Goal: Navigation & Orientation: Find specific page/section

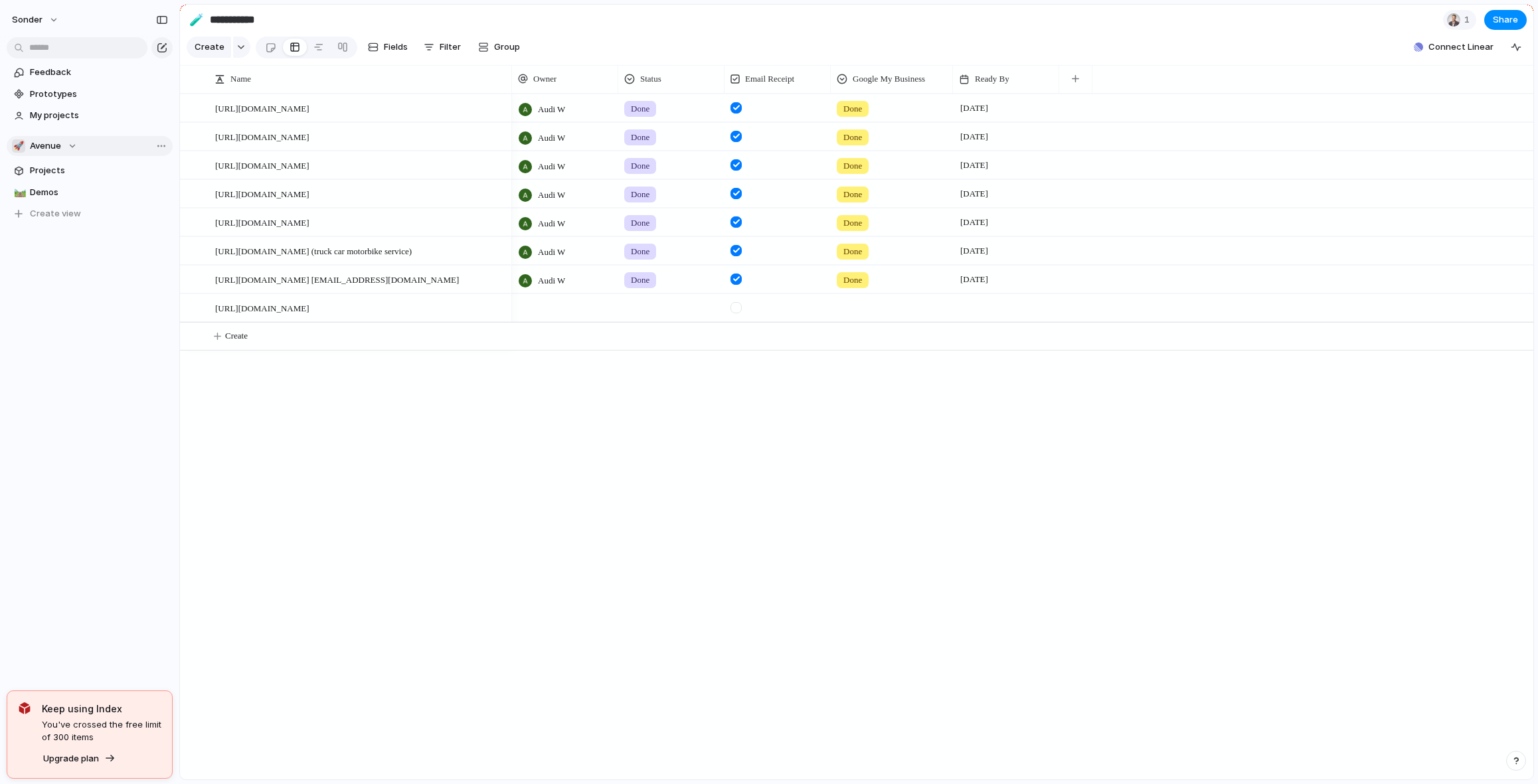
click at [92, 149] on button "🚀 Avenue" at bounding box center [90, 145] width 166 height 20
click at [69, 213] on span "Audi's Board" at bounding box center [68, 216] width 53 height 13
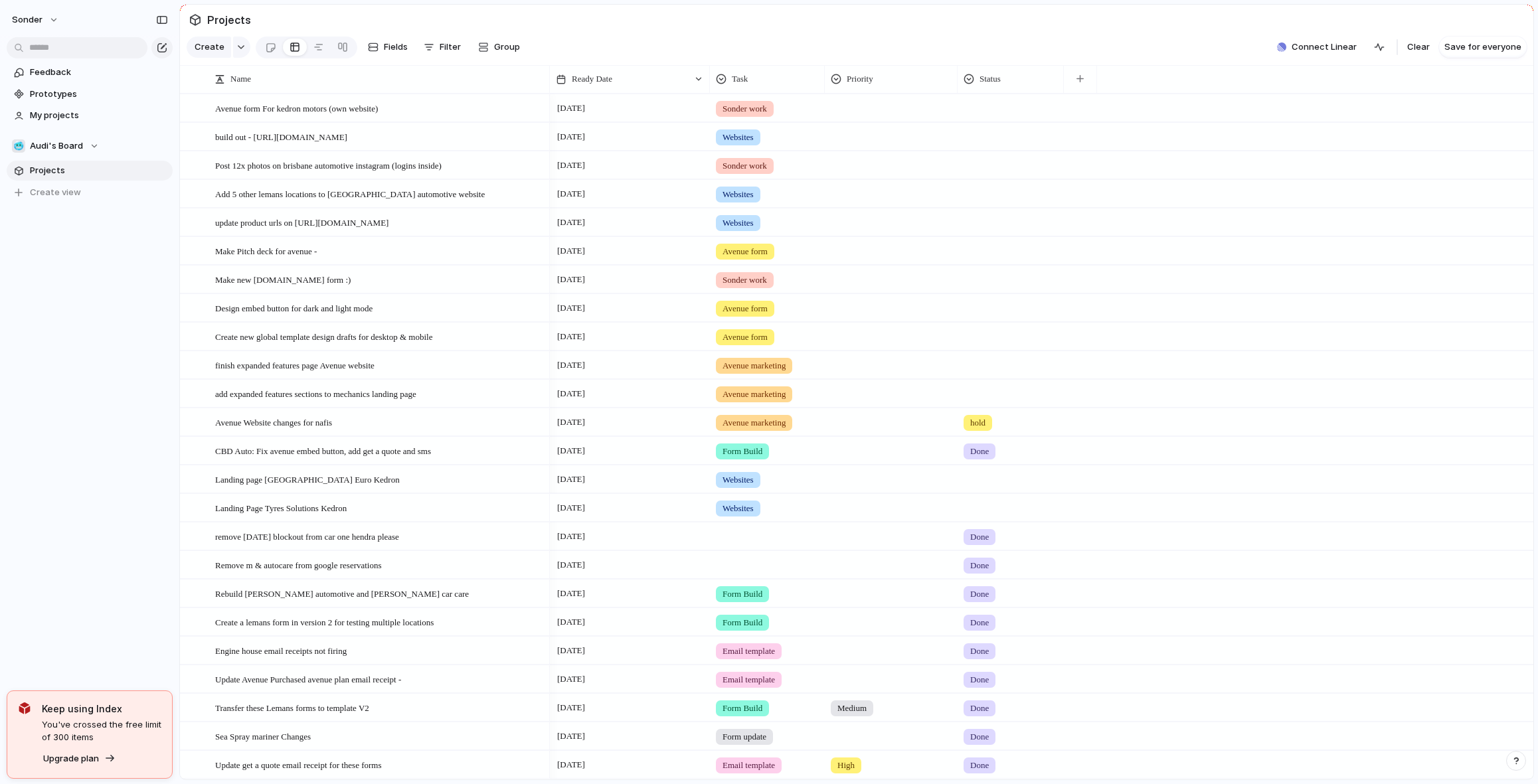
click at [976, 516] on div at bounding box center [1011, 505] width 105 height 22
click at [978, 593] on span "Done" at bounding box center [984, 595] width 22 height 13
click at [271, 515] on span "Landing Page Tyres Solutions Kedron" at bounding box center [281, 507] width 131 height 15
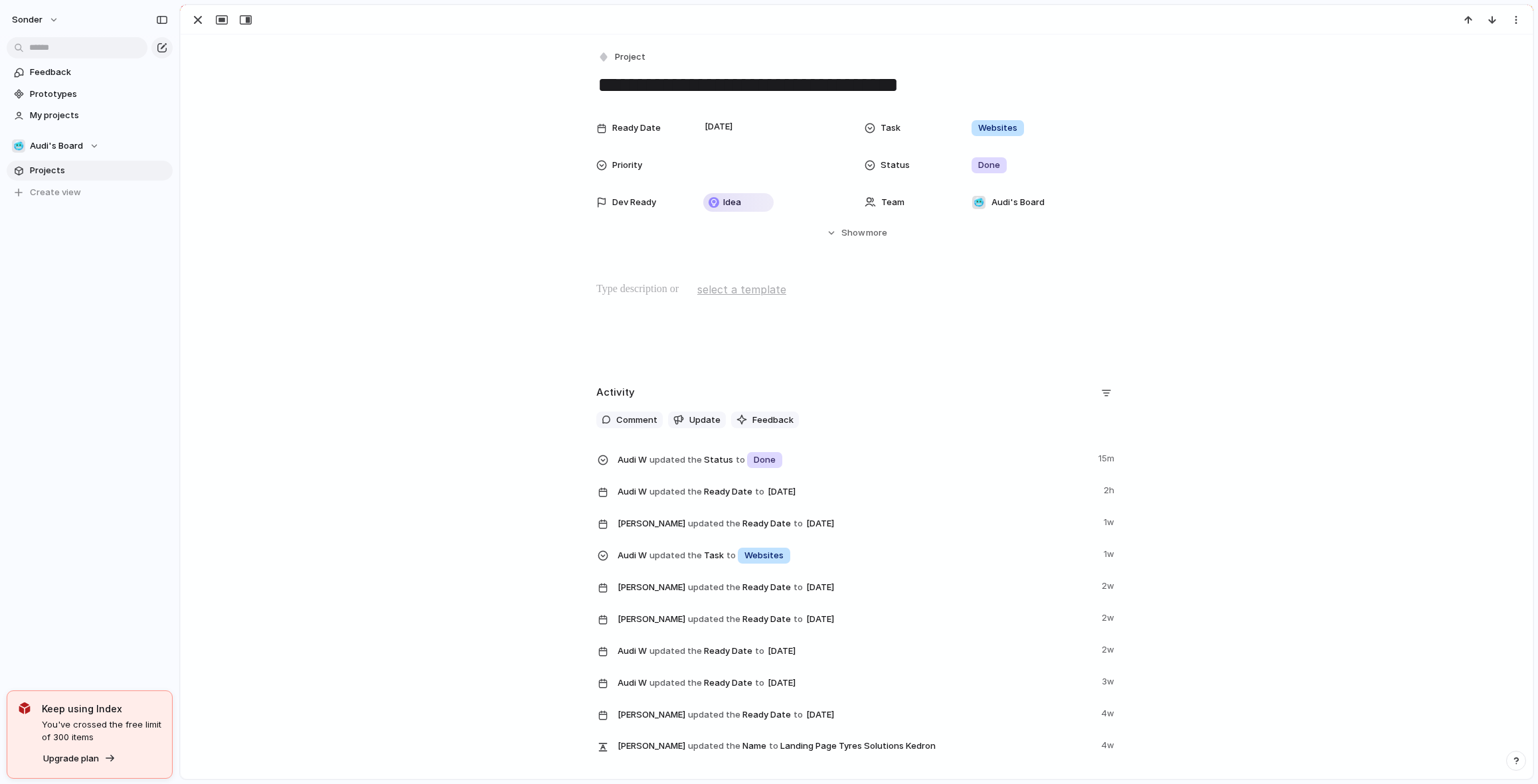
click at [642, 283] on p at bounding box center [857, 289] width 521 height 16
click at [196, 23] on div "button" at bounding box center [197, 19] width 16 height 16
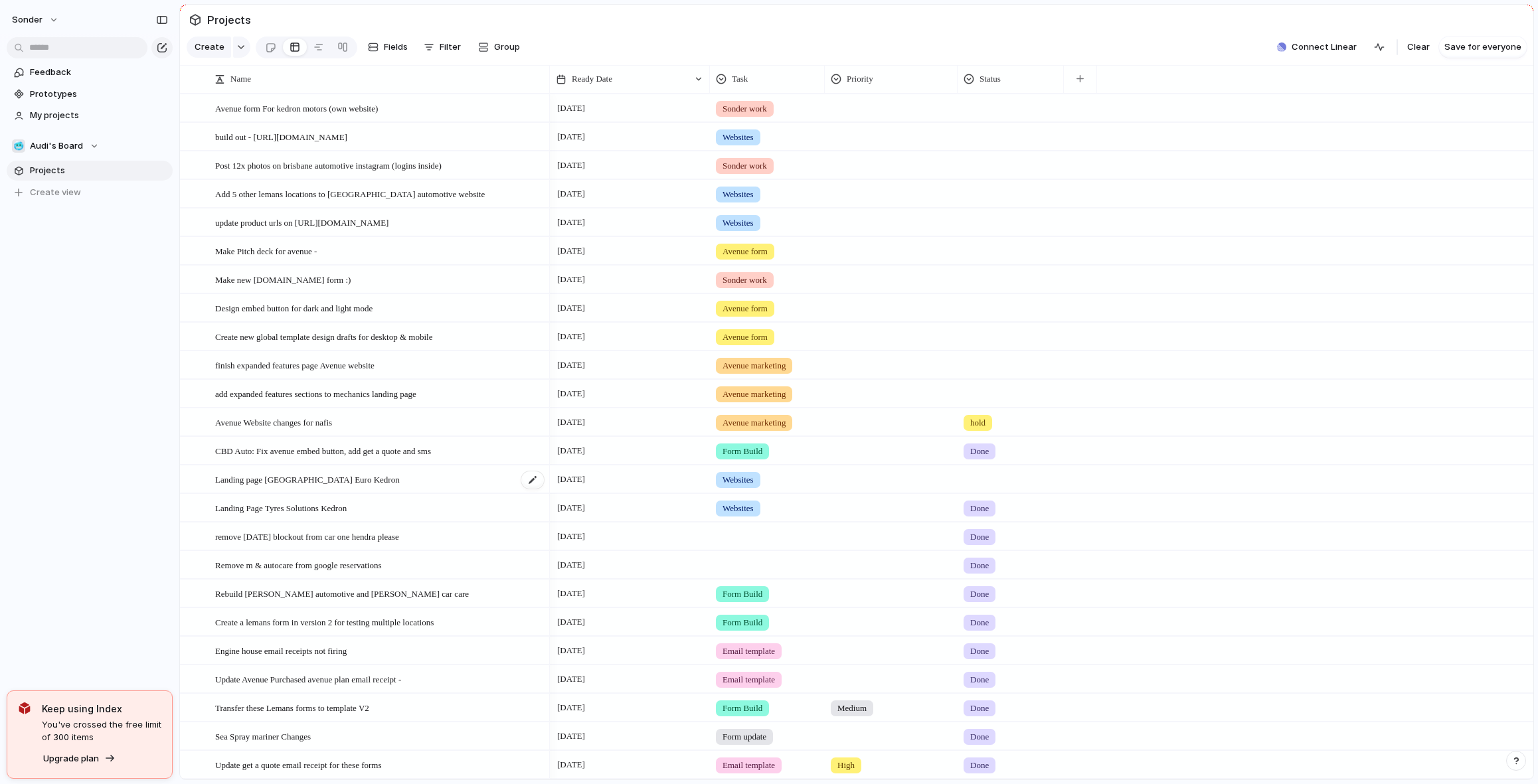
click at [337, 484] on span "Landing page [GEOGRAPHIC_DATA] Euro Kedron" at bounding box center [307, 479] width 184 height 15
